Goal: Information Seeking & Learning: Check status

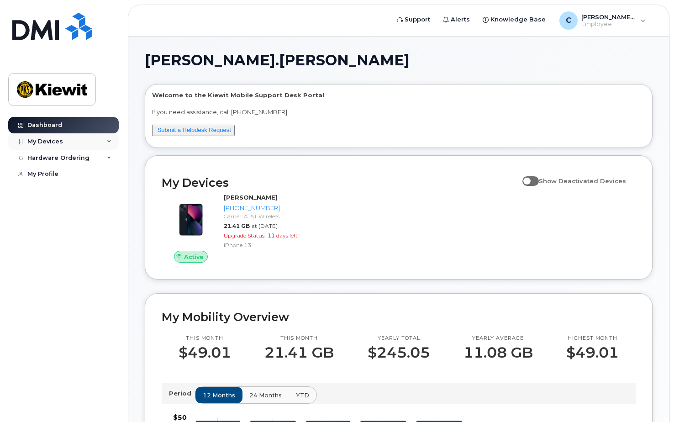
click at [55, 138] on div "My Devices" at bounding box center [45, 141] width 36 height 7
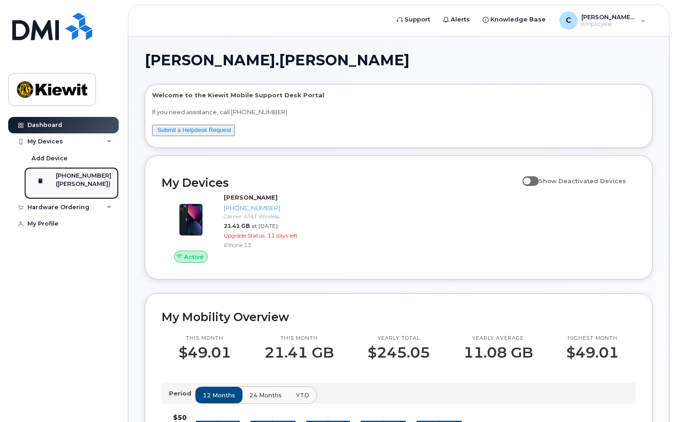
click at [77, 177] on div "[PHONE_NUMBER]" at bounding box center [84, 176] width 56 height 8
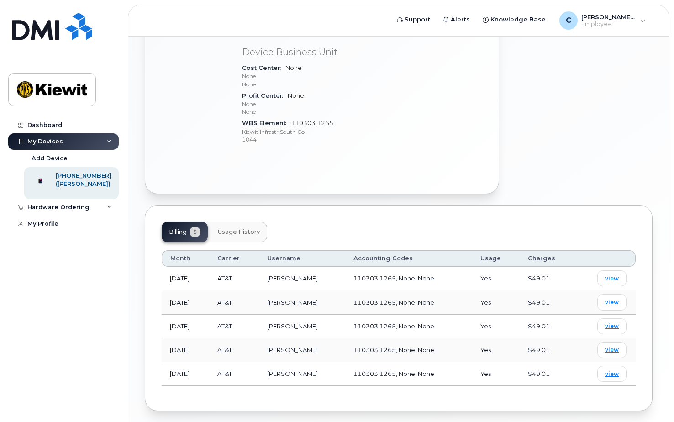
scroll to position [419, 0]
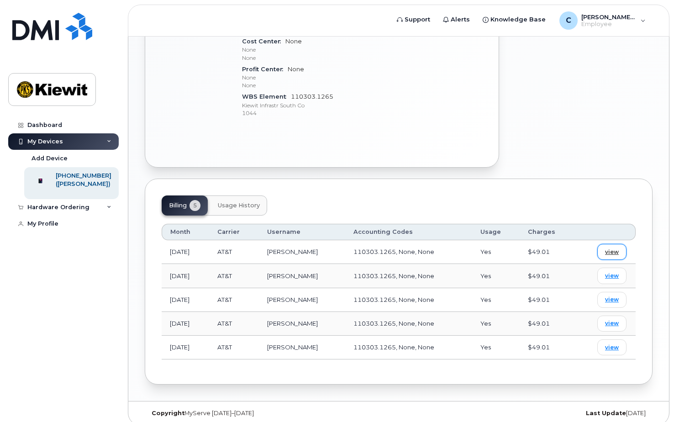
click at [610, 248] on span "view" at bounding box center [612, 252] width 14 height 8
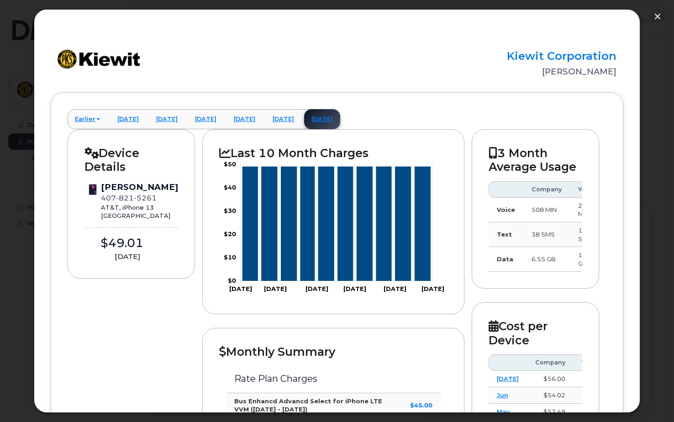
scroll to position [374, 0]
drag, startPoint x: 558, startPoint y: 275, endPoint x: 567, endPoint y: 271, distance: 10.3
click at [576, 273] on div "3 Month Average Usage Company You Voice 508 MIN 262 MIN Text 38 SMS 105 SMS Dat…" at bounding box center [535, 209] width 127 height 160
drag, startPoint x: 561, startPoint y: 271, endPoint x: 503, endPoint y: 271, distance: 58.0
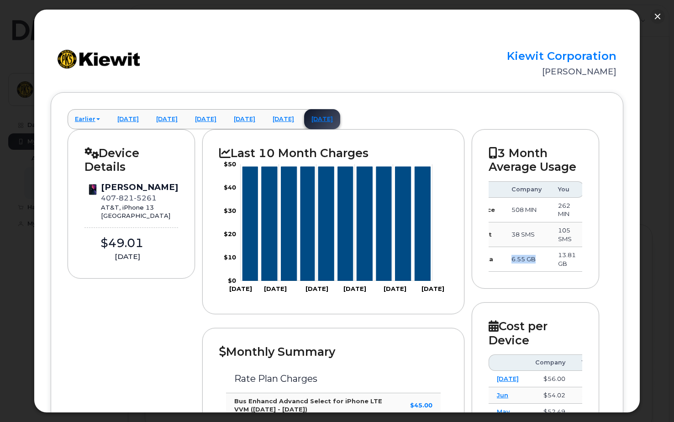
click at [503, 271] on td "6.55 GB" at bounding box center [526, 259] width 47 height 25
drag, startPoint x: 503, startPoint y: 271, endPoint x: 546, endPoint y: 277, distance: 43.3
click at [546, 277] on div "3 Month Average Usage Company You Voice 508 MIN 262 MIN Text 38 SMS 105 SMS Dat…" at bounding box center [535, 209] width 127 height 160
drag, startPoint x: 343, startPoint y: 54, endPoint x: 389, endPoint y: 54, distance: 45.6
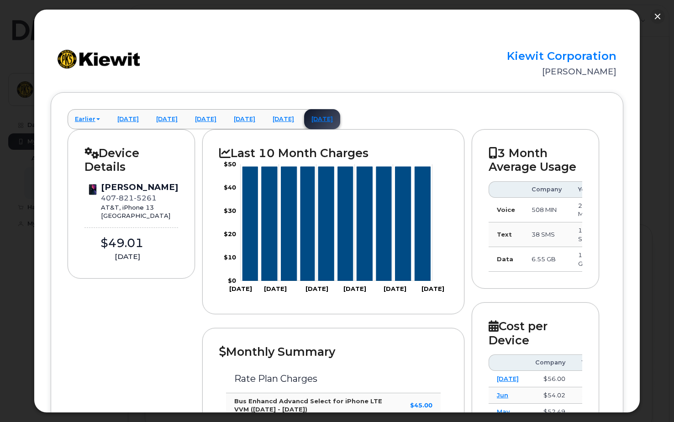
click at [343, 54] on div "Kiewit Corporation CHRISTINE BEAUDOIN" at bounding box center [337, 64] width 572 height 28
click at [659, 15] on button "button" at bounding box center [657, 16] width 15 height 15
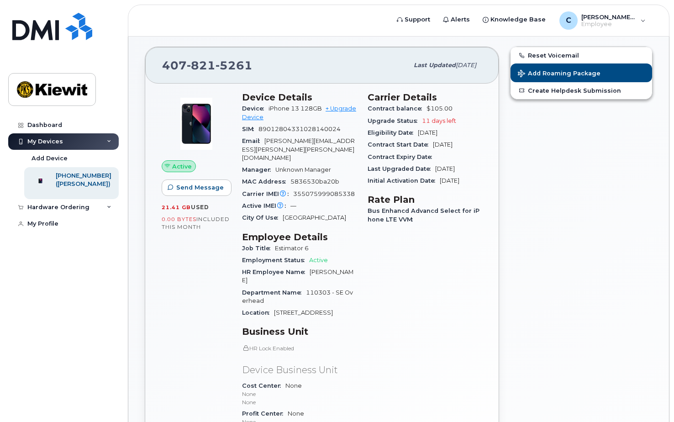
scroll to position [54, 0]
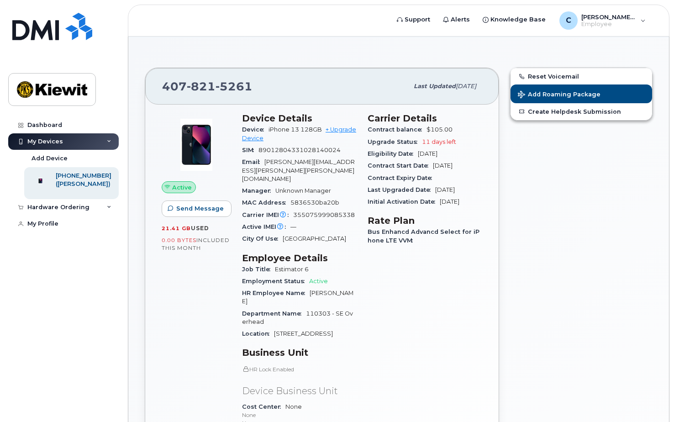
click at [26, 138] on div at bounding box center [21, 141] width 10 height 7
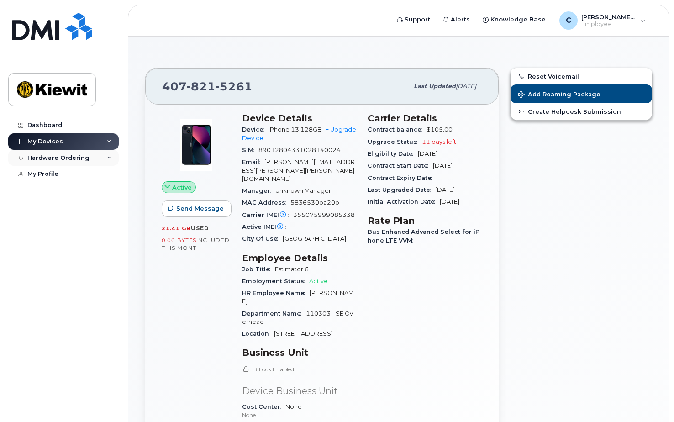
click at [50, 157] on div "Hardware Ordering" at bounding box center [58, 157] width 62 height 7
click at [45, 191] on div "My Profile" at bounding box center [42, 191] width 31 height 7
click at [50, 122] on div "Dashboard" at bounding box center [44, 124] width 35 height 7
